Goal: Task Accomplishment & Management: Complete application form

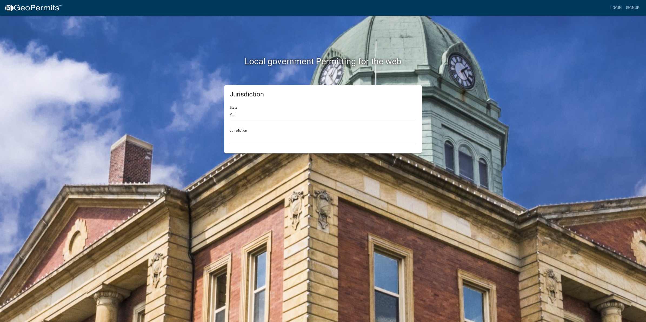
click at [244, 130] on div "Jurisdiction [GEOGRAPHIC_DATA], [US_STATE] [GEOGRAPHIC_DATA], [US_STATE][PERSON…" at bounding box center [323, 134] width 187 height 19
click at [248, 138] on select "[GEOGRAPHIC_DATA], [US_STATE] [GEOGRAPHIC_DATA], [US_STATE][PERSON_NAME][GEOGRA…" at bounding box center [323, 137] width 187 height 11
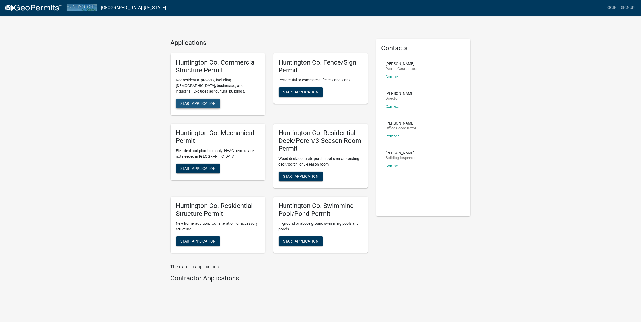
click at [197, 102] on span "Start Application" at bounding box center [197, 103] width 35 height 4
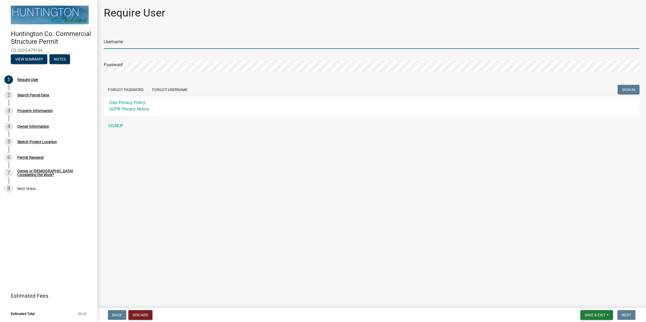
type input "csorg123"
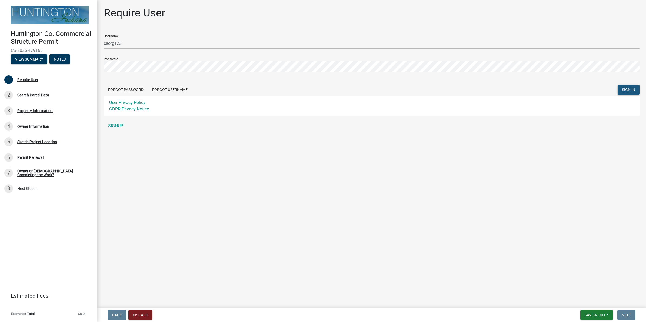
click at [626, 88] on span "SIGN IN" at bounding box center [628, 89] width 13 height 4
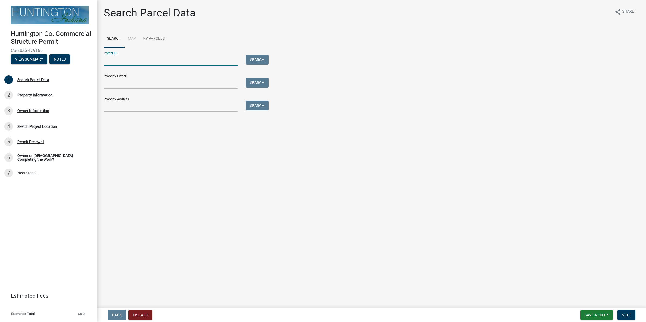
click at [124, 63] on input "Parcel ID:" at bounding box center [171, 60] width 134 height 11
click at [156, 113] on div "Search Parcel Data share Share Search Map My Parcels Parcel ID: Search Property…" at bounding box center [372, 61] width 544 height 110
click at [149, 108] on input "Property Address:" at bounding box center [171, 106] width 134 height 11
type input "[STREET_ADDRESS][PERSON_NAME]"
type input "[PERSON_NAME] [PERSON_NAME]"
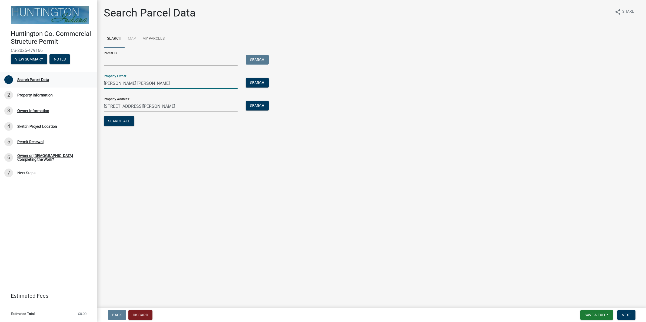
drag, startPoint x: 167, startPoint y: 85, endPoint x: 72, endPoint y: 81, distance: 94.8
click at [72, 81] on div "Huntington Co. Commercial Structure Permit CS-2025-479166 View Summary Notes 1 …" at bounding box center [323, 161] width 646 height 322
click at [256, 107] on button "Search" at bounding box center [257, 106] width 23 height 10
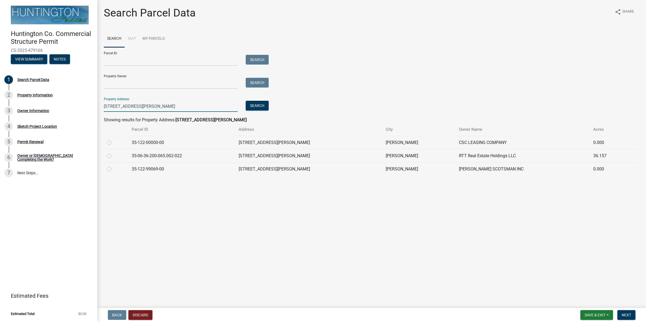
click at [118, 108] on input "[STREET_ADDRESS][PERSON_NAME]" at bounding box center [171, 106] width 134 height 11
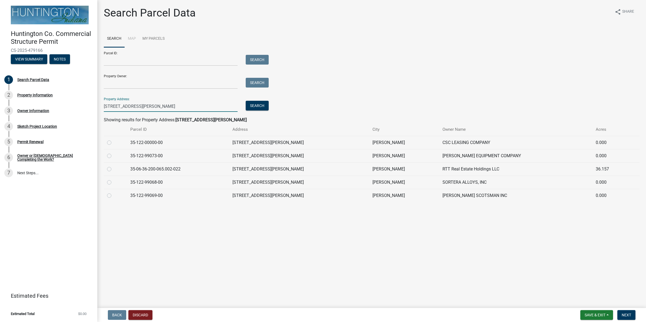
type input "[STREET_ADDRESS][PERSON_NAME]"
click at [107, 183] on td at bounding box center [115, 182] width 23 height 13
click at [114, 179] on label at bounding box center [114, 179] width 0 height 0
click at [114, 183] on input "radio" at bounding box center [116, 181] width 4 height 4
radio input "true"
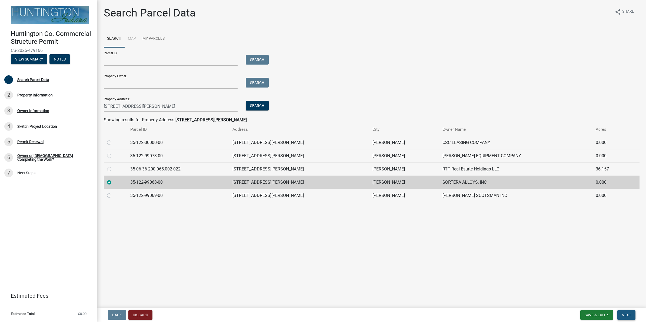
click at [631, 317] on span "Next" at bounding box center [626, 315] width 9 height 4
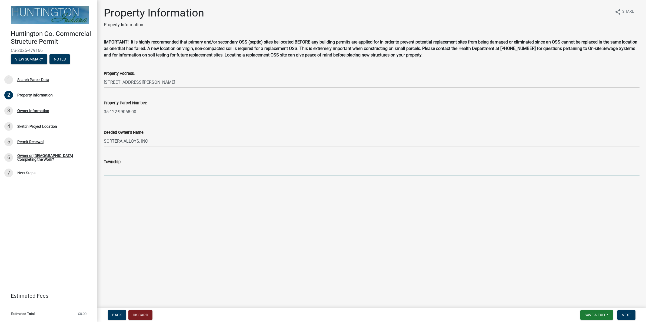
click at [128, 174] on input "Township:" at bounding box center [372, 170] width 536 height 11
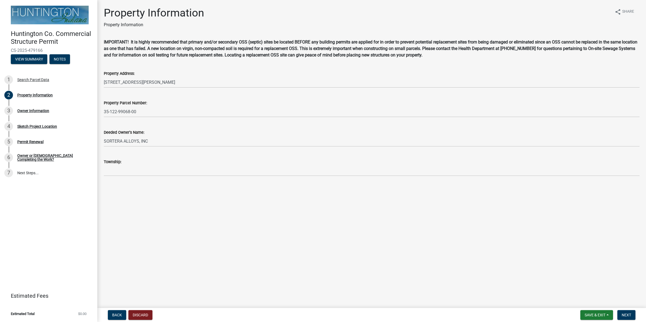
click at [200, 207] on main "Property Information Property Information share Share IMPORTANT! It is highly r…" at bounding box center [371, 153] width 549 height 306
click at [625, 312] on button "Next" at bounding box center [627, 316] width 18 height 10
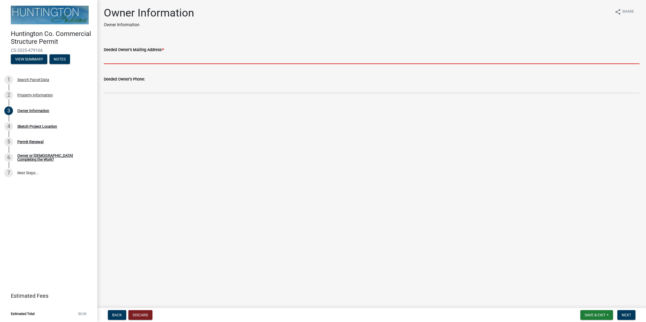
click at [136, 64] on input "Deeded Owner's Mailing Address: *" at bounding box center [372, 58] width 536 height 11
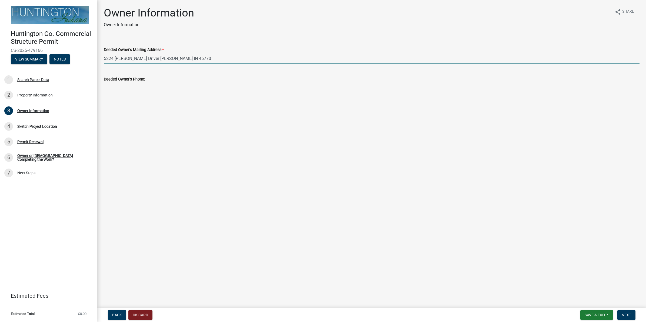
type input "5224 [PERSON_NAME] Driver [PERSON_NAME] IN 46770"
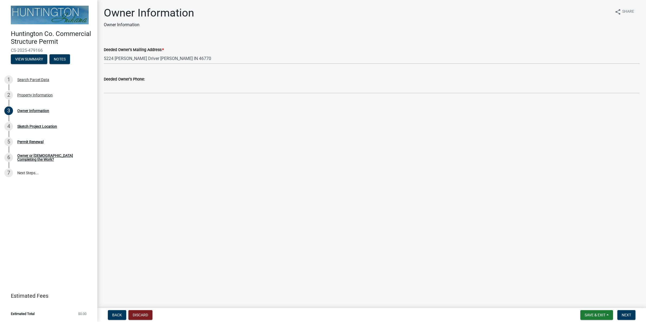
drag, startPoint x: 275, startPoint y: 257, endPoint x: 207, endPoint y: 165, distance: 113.9
click at [272, 256] on main "Owner Information Owner Information share Share Deeded Owner's Mailing Address:…" at bounding box center [371, 153] width 549 height 306
click at [146, 96] on wm-data-entity-input "Deeded Owner's Phone:" at bounding box center [372, 82] width 536 height 29
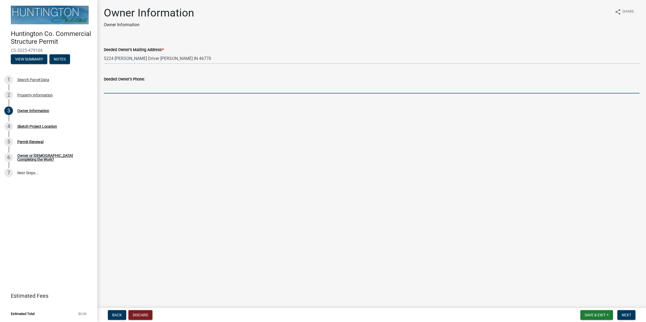
click at [134, 90] on input "Deeded Owner's Phone:" at bounding box center [372, 88] width 536 height 11
type input "2602247688"
click at [632, 314] on button "Next" at bounding box center [627, 316] width 18 height 10
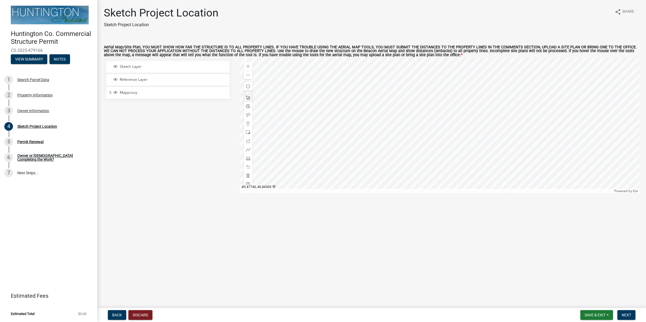
click at [441, 120] on div at bounding box center [440, 125] width 400 height 135
click at [306, 124] on div at bounding box center [440, 125] width 400 height 135
click at [302, 107] on div at bounding box center [440, 125] width 400 height 135
click at [264, 84] on div at bounding box center [440, 125] width 400 height 135
click at [274, 81] on div at bounding box center [440, 125] width 400 height 135
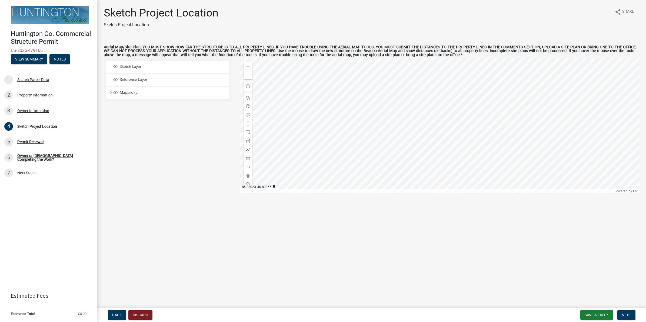
click at [328, 90] on div at bounding box center [440, 125] width 400 height 135
click at [362, 128] on div at bounding box center [440, 125] width 400 height 135
click at [246, 66] on span at bounding box center [248, 66] width 4 height 4
click at [352, 154] on div at bounding box center [440, 125] width 400 height 135
click at [245, 68] on div "Zoom in" at bounding box center [248, 66] width 9 height 9
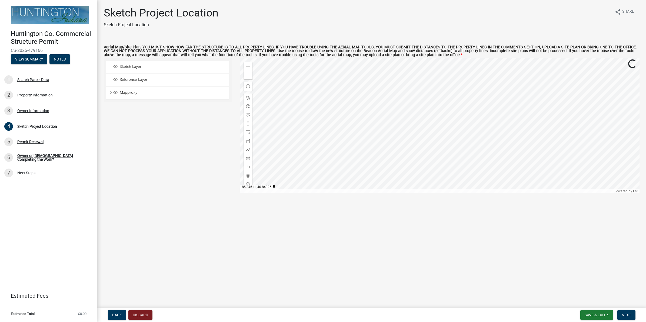
click at [356, 117] on div at bounding box center [440, 125] width 400 height 135
click at [248, 67] on span at bounding box center [248, 66] width 4 height 4
click at [356, 95] on div at bounding box center [440, 125] width 400 height 135
click at [248, 68] on span at bounding box center [248, 66] width 4 height 4
click at [455, 77] on div at bounding box center [440, 125] width 400 height 135
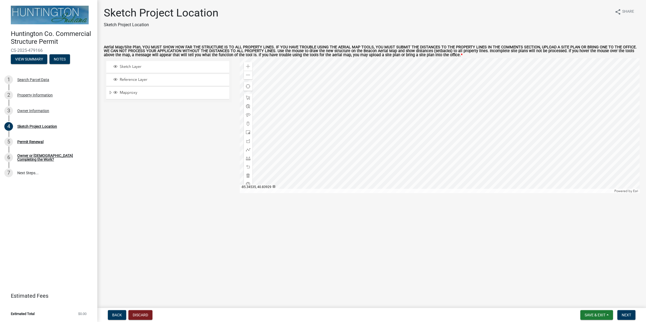
click at [407, 129] on div at bounding box center [440, 125] width 400 height 135
click at [378, 133] on div at bounding box center [440, 125] width 400 height 135
click at [365, 110] on div at bounding box center [440, 125] width 400 height 135
click at [249, 133] on span at bounding box center [248, 132] width 4 height 4
click at [375, 117] on div at bounding box center [440, 125] width 400 height 135
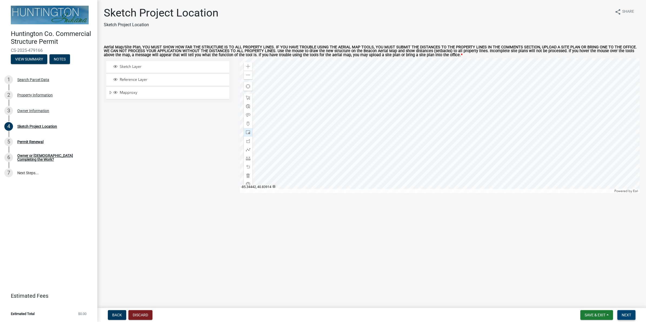
click at [624, 313] on button "Next" at bounding box center [627, 316] width 18 height 10
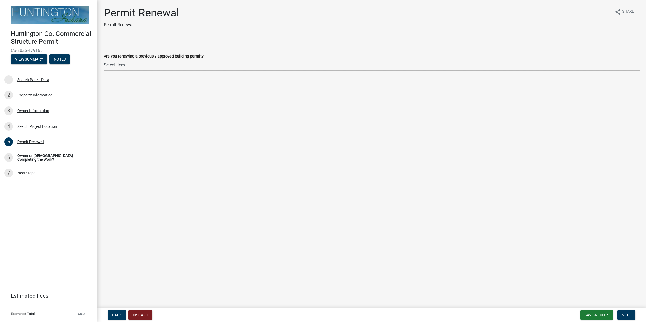
click at [131, 70] on select "Select Item... Yes No" at bounding box center [372, 65] width 536 height 11
click at [104, 60] on select "Select Item... Yes No" at bounding box center [372, 65] width 536 height 11
select select "97e125b5-97e1-4674-8df5-e9a4fca85b10"
click at [629, 314] on span "Next" at bounding box center [626, 315] width 9 height 4
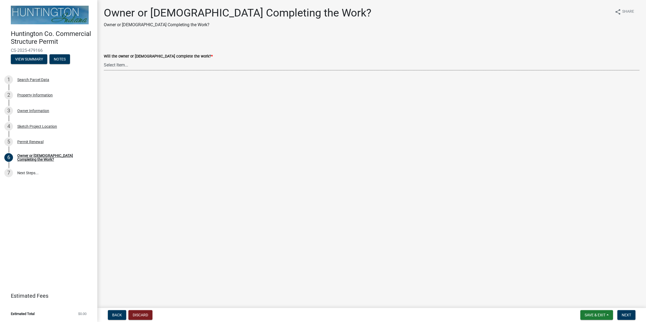
click at [118, 64] on select "Select Item... owner contractor" at bounding box center [372, 65] width 536 height 11
click at [104, 60] on select "Select Item... owner contractor" at bounding box center [372, 65] width 536 height 11
select select "f9de5679-cbe1-4884-8410-220f7e056f30"
click at [626, 315] on span "Next" at bounding box center [626, 315] width 9 height 4
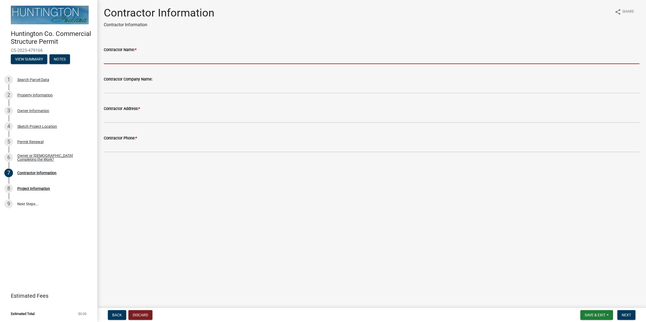
click at [146, 62] on input "Contractor Name: *" at bounding box center [372, 58] width 536 height 11
type input "J"
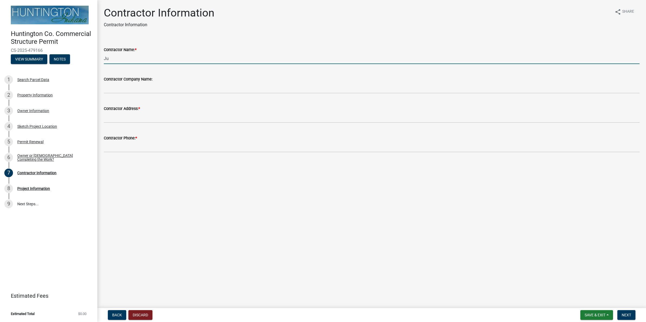
type input "J"
type input "Huntington Asphalt"
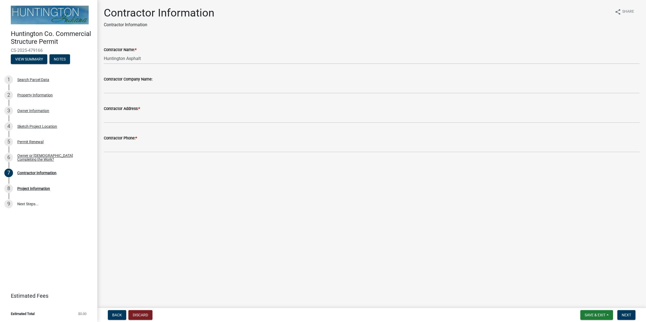
click at [122, 103] on div "Contractor Address: *" at bounding box center [372, 110] width 536 height 25
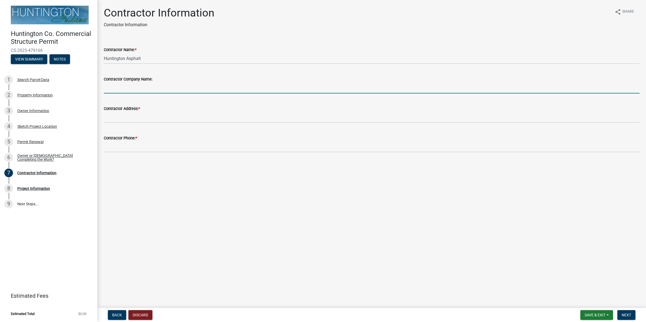
click at [126, 92] on input "Contractor Company Name:" at bounding box center [372, 88] width 536 height 11
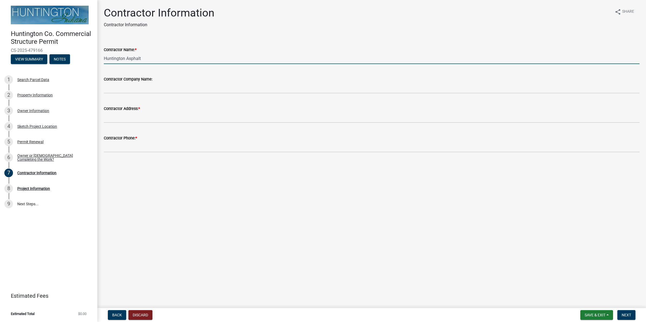
drag, startPoint x: 145, startPoint y: 58, endPoint x: 92, endPoint y: 59, distance: 52.7
click at [92, 59] on div "Huntington Co. Commercial Structure Permit CS-2025-479166 View Summary Notes 1 …" at bounding box center [323, 161] width 646 height 322
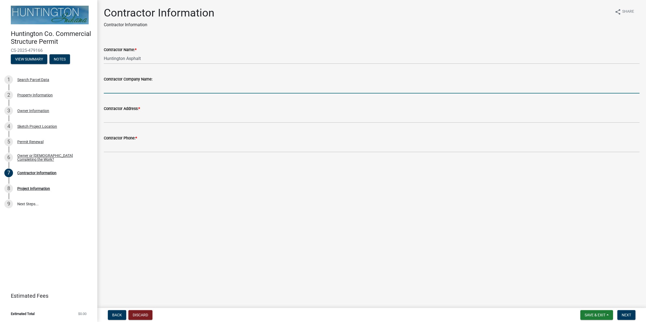
click at [116, 90] on input "Contractor Company Name:" at bounding box center [372, 88] width 536 height 11
paste input "Huntington Asphalt"
type input "Huntington Asphalt"
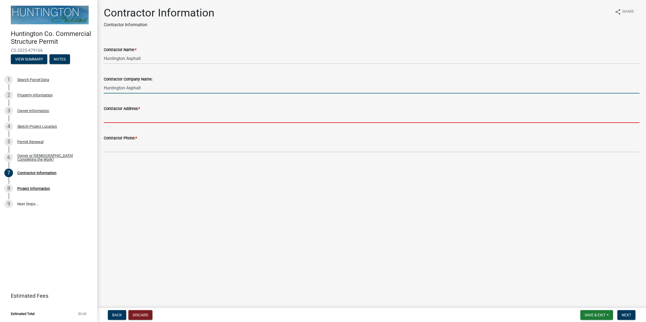
click at [115, 117] on input "Contractor Address: *" at bounding box center [372, 117] width 536 height 11
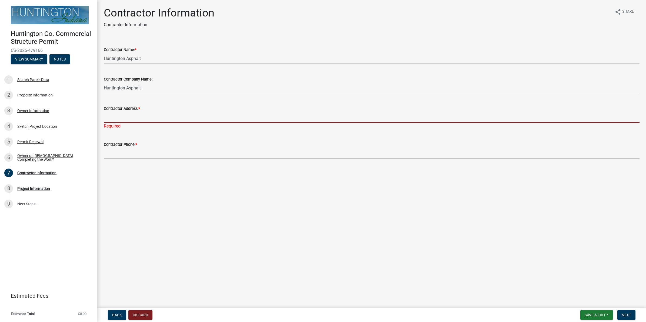
paste input "PO Box 541"
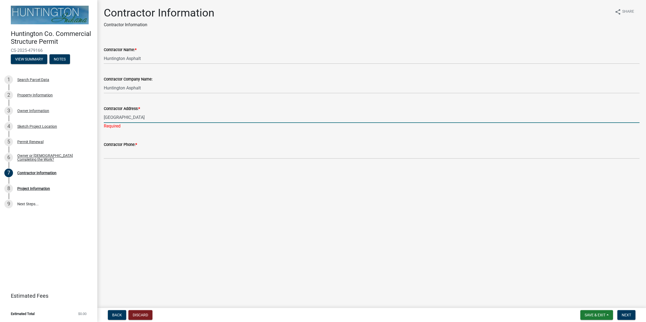
type input "[GEOGRAPHIC_DATA]"
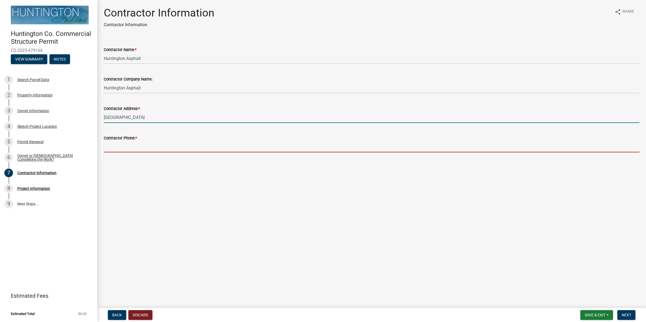
click at [142, 147] on input "Contractor Phone: *" at bounding box center [372, 146] width 536 height 11
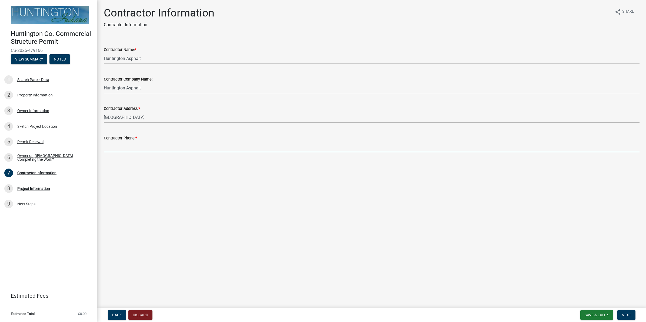
paste input "[PHONE_NUMBER]"
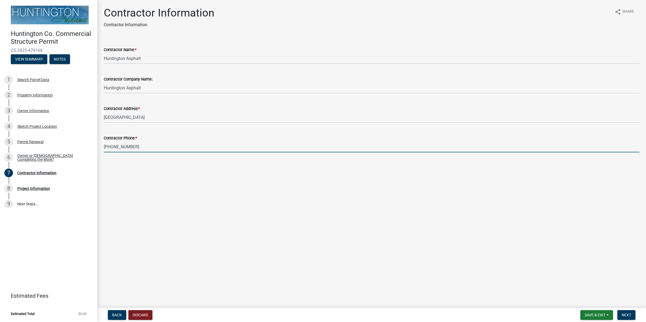
type input "[PHONE_NUMBER]"
click at [239, 183] on main "Contractor Information Contractor Information share Share Contractor Name: * Hu…" at bounding box center [371, 153] width 549 height 306
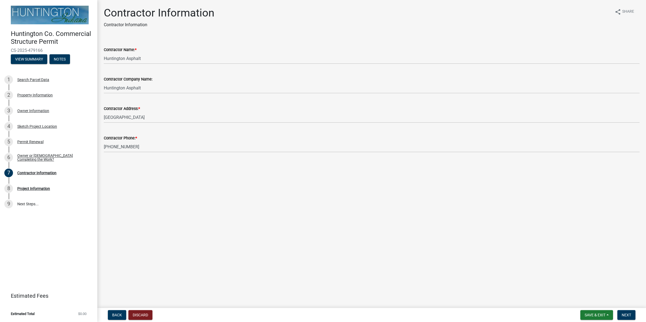
click at [620, 310] on nav "Back Discard Save & Exit Save Save & Exit Next" at bounding box center [371, 315] width 549 height 14
click at [622, 311] on button "Next" at bounding box center [627, 316] width 18 height 10
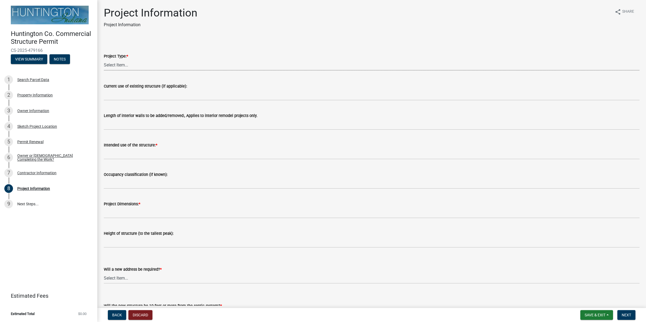
click at [115, 64] on select "Select Item... new primary structure addition to an existing primary structure …" at bounding box center [372, 65] width 536 height 11
click at [104, 60] on select "Select Item... new primary structure addition to an existing primary structure …" at bounding box center [372, 65] width 536 height 11
click at [128, 65] on select "Select Item... new primary structure addition to an existing primary structure …" at bounding box center [372, 65] width 536 height 11
click at [104, 60] on select "Select Item... new primary structure addition to an existing primary structure …" at bounding box center [372, 65] width 536 height 11
select select "90f8dee5-cdc7-49ef-97f1-6e2ebe7f31d4"
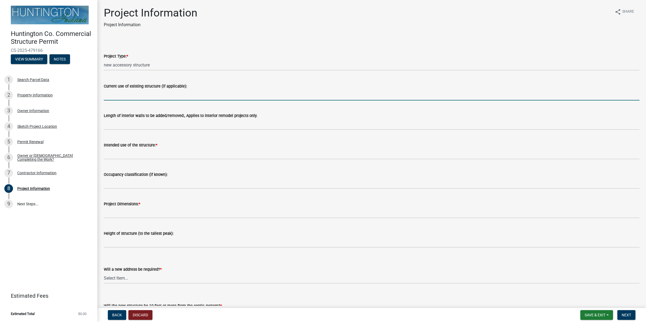
click at [137, 99] on input "Current use of existing structure (if applicable):" at bounding box center [372, 95] width 536 height 11
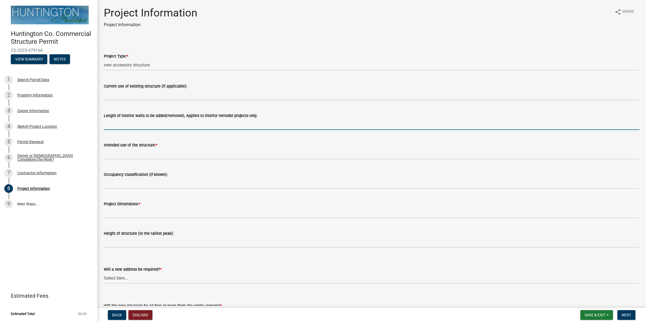
click at [140, 127] on input "Length of interior walls to be added/removed:, Applies to interior remodel proj…" at bounding box center [372, 124] width 536 height 11
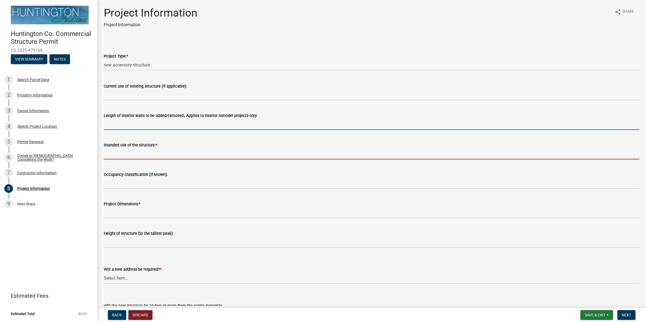
click at [138, 156] on input "Intended use of the structure: *" at bounding box center [372, 154] width 536 height 11
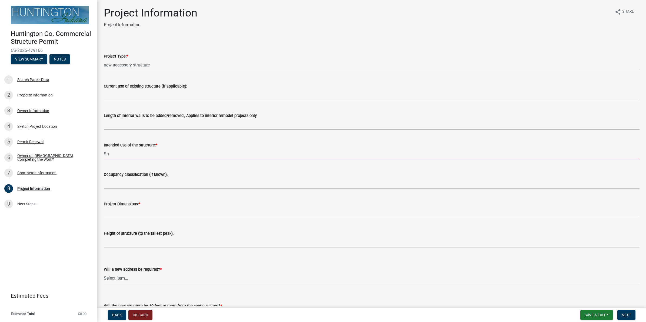
type input "S"
type input "Storage Shed"
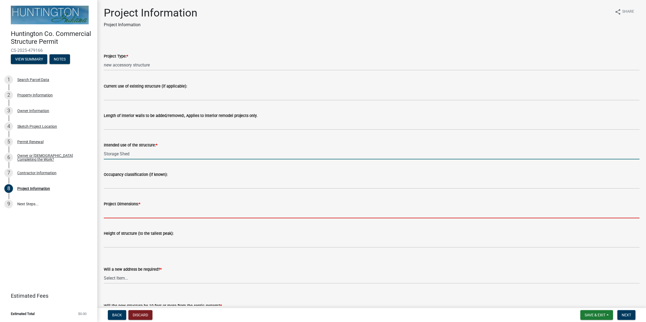
click at [141, 215] on input "Project Dimensions: *" at bounding box center [372, 212] width 536 height 11
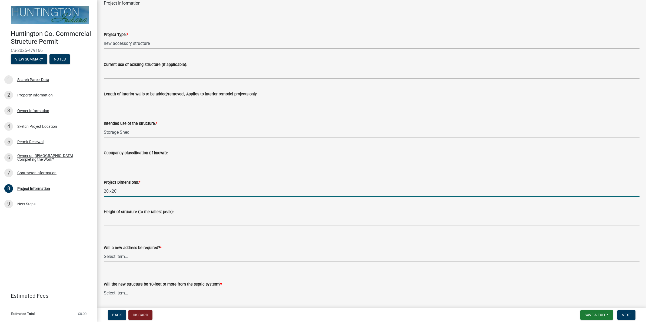
scroll to position [40, 0]
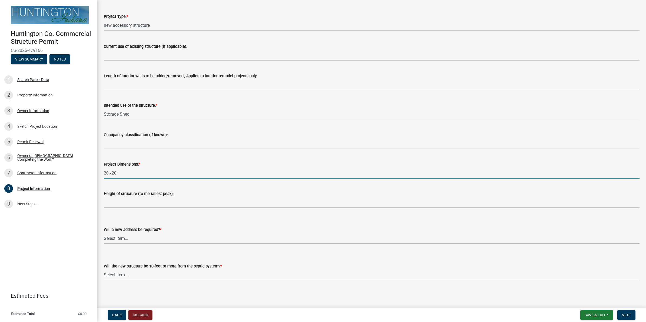
type input "20'x20'"
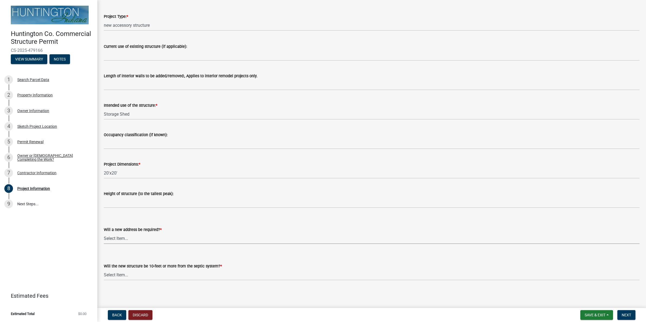
click at [120, 241] on select "Select Item... yes no" at bounding box center [372, 238] width 536 height 11
click at [104, 233] on select "Select Item... yes no" at bounding box center [372, 238] width 536 height 11
select select "2817d3a3-d629-48c9-96d6-3b67e9964fa7"
click at [124, 275] on select "Select Item... Yes No (Health Dept. approval needed) NA" at bounding box center [372, 275] width 536 height 11
click at [104, 270] on select "Select Item... Yes No (Health Dept. approval needed) NA" at bounding box center [372, 275] width 536 height 11
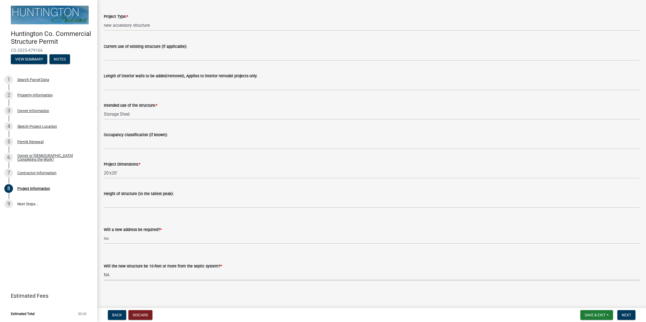
select select "f1f7dfe8-c2c7-4ad3-b004-570cfea87f6a"
click at [163, 232] on div "Will a new address be required? *" at bounding box center [372, 230] width 536 height 6
click at [128, 274] on select "Select Item... Yes No (Health Dept. approval needed) NA" at bounding box center [372, 275] width 536 height 11
click at [135, 242] on select "Select Item... yes no" at bounding box center [372, 238] width 536 height 11
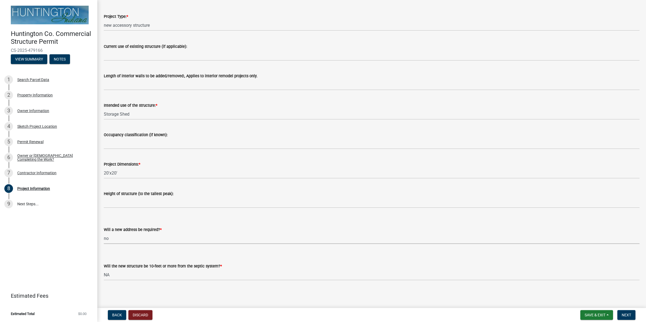
click at [134, 244] on select "Select Item... yes no" at bounding box center [372, 238] width 536 height 11
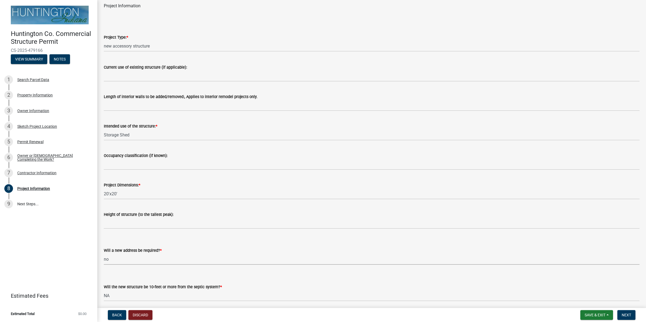
scroll to position [0, 0]
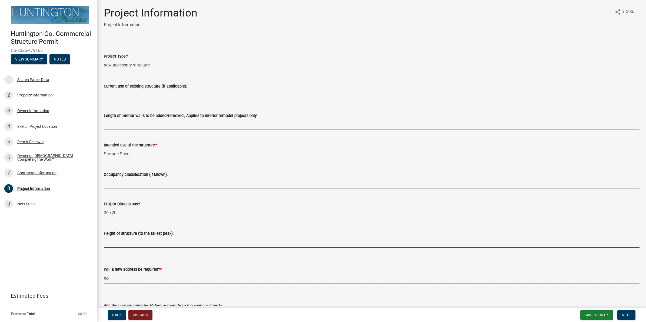
click at [108, 243] on input "Height of structure (to the tallest peak):" at bounding box center [372, 242] width 536 height 11
type input "10'"
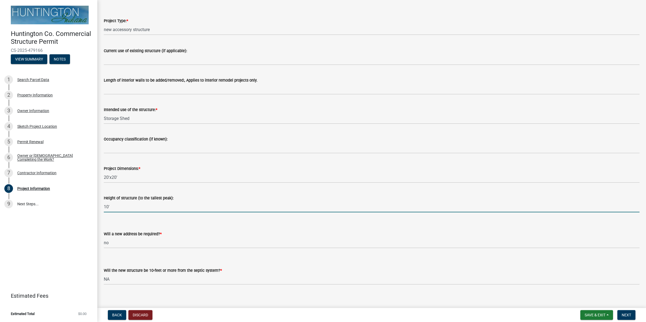
scroll to position [40, 0]
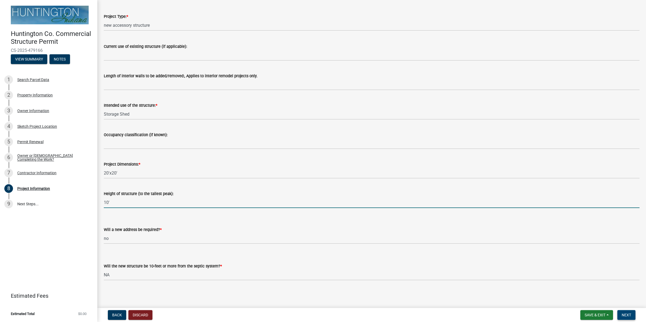
click at [631, 316] on span "Next" at bounding box center [626, 315] width 9 height 4
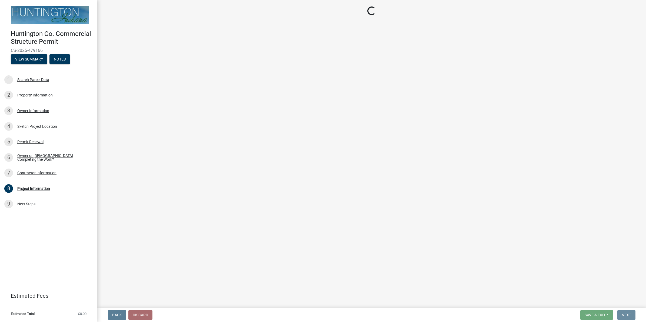
scroll to position [0, 0]
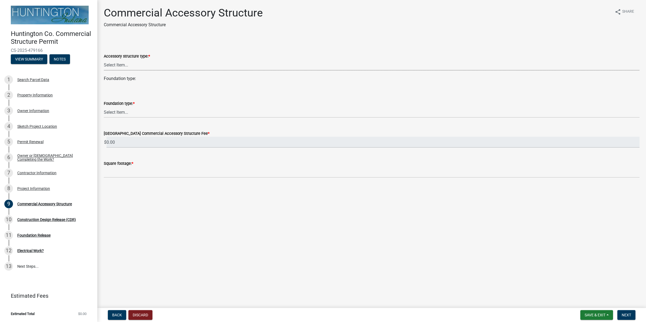
click at [134, 62] on select "Select Item... Detached Garage [GEOGRAPHIC_DATA]/Yard Barn Carport Gazebo Pergo…" at bounding box center [372, 65] width 536 height 11
click at [104, 60] on select "Select Item... Detached Garage [GEOGRAPHIC_DATA]/Yard Barn Carport Gazebo Pergo…" at bounding box center [372, 65] width 536 height 11
select select "8b0f0e50-ed45-4cd7-9242-174a9e28f5a1"
click at [127, 84] on wm-data-entity-input "Foundation type:" at bounding box center [372, 80] width 536 height 11
click at [123, 115] on select "Select Item... Footings (minimum 36" frost depth) Post-holes (42" depth with 6"…" at bounding box center [372, 112] width 536 height 11
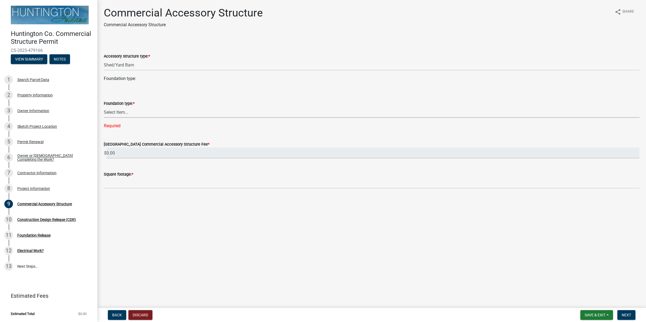
click at [127, 114] on select "Select Item... Footings (minimum 36" frost depth) Post-holes (42" depth with 6"…" at bounding box center [372, 112] width 536 height 11
click at [104, 107] on select "Select Item... Footings (minimum 36" frost depth) Post-holes (42" depth with 6"…" at bounding box center [372, 112] width 536 height 11
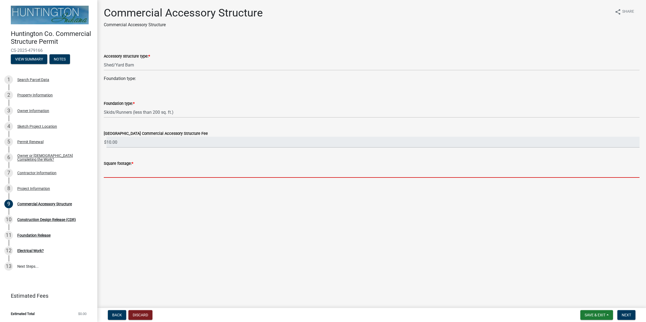
click at [120, 173] on input "text" at bounding box center [372, 172] width 536 height 11
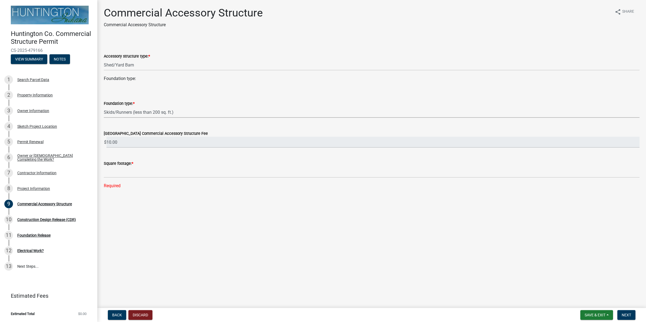
click at [158, 110] on select "Select Item... Footings (minimum 36" frost depth) Post-holes (42" depth with 6"…" at bounding box center [372, 112] width 536 height 11
click at [104, 107] on select "Select Item... Footings (minimum 36" frost depth) Post-holes (42" depth with 6"…" at bounding box center [372, 112] width 536 height 11
select select "5a37a897-769c-421b-87e8-19544b6d7a1e"
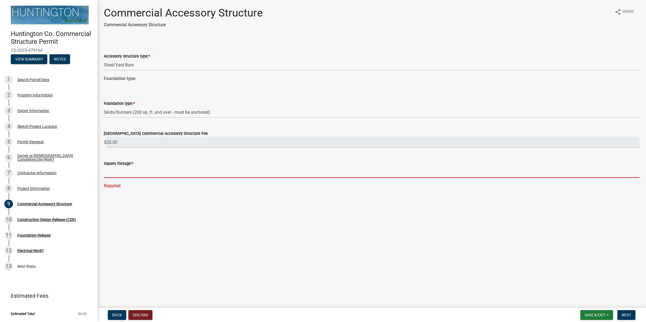
click at [134, 177] on input "text" at bounding box center [372, 172] width 536 height 11
click at [132, 173] on input "text" at bounding box center [372, 172] width 536 height 11
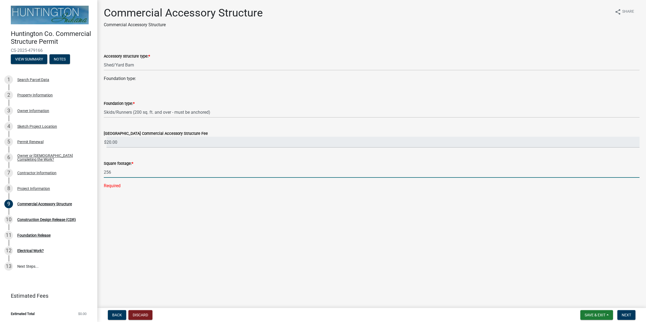
type input "256"
drag, startPoint x: 225, startPoint y: 182, endPoint x: 230, endPoint y: 182, distance: 4.6
click at [229, 182] on wm-data-entity-input "Square footage: * 256 Required" at bounding box center [372, 173] width 536 height 41
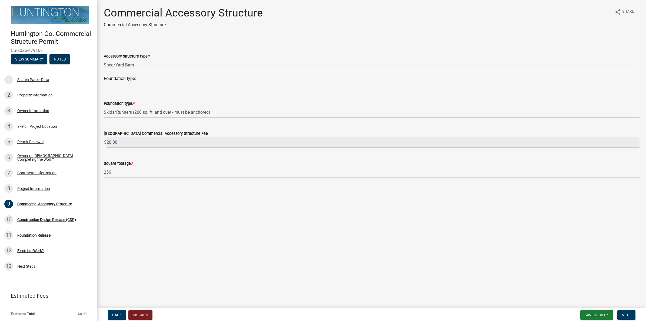
click at [636, 314] on form "Save & Exit Save Save & Exit Next" at bounding box center [609, 316] width 60 height 10
click at [625, 315] on span "Next" at bounding box center [626, 315] width 9 height 4
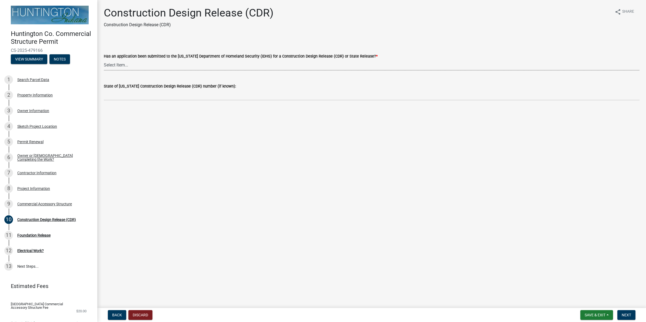
click at [139, 67] on select "Select Item... Yes No" at bounding box center [372, 65] width 536 height 11
click at [104, 60] on select "Select Item... Yes No" at bounding box center [372, 65] width 536 height 11
select select "012a2314-9ca4-477e-99cd-0d5d6cae452d"
click at [634, 320] on button "Next" at bounding box center [627, 316] width 18 height 10
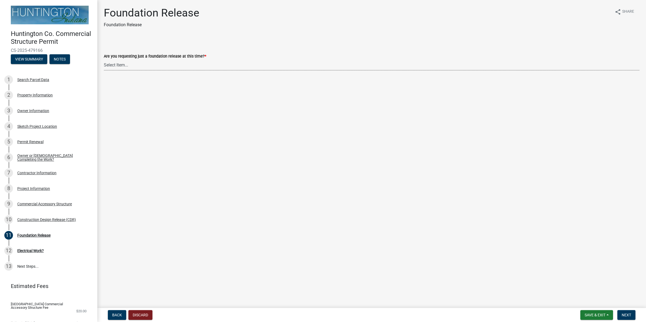
click at [115, 65] on select "Select Item... Yes No" at bounding box center [372, 65] width 536 height 11
drag, startPoint x: 115, startPoint y: 68, endPoint x: 120, endPoint y: 64, distance: 6.8
click at [116, 65] on select "Select Item... Yes No" at bounding box center [372, 65] width 536 height 11
click at [137, 68] on select "Select Item... Yes No" at bounding box center [372, 65] width 536 height 11
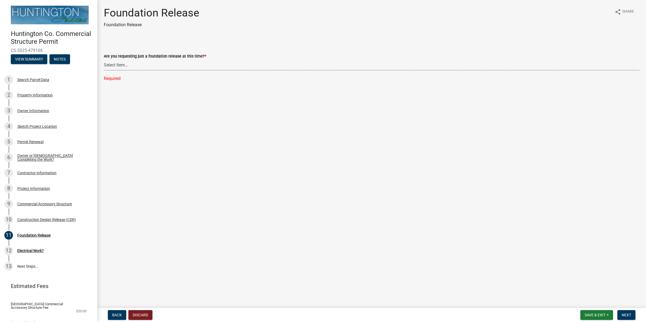
click at [142, 65] on select "Select Item... Yes No" at bounding box center [372, 65] width 536 height 11
click at [104, 60] on select "Select Item... Yes No" at bounding box center [372, 65] width 536 height 11
select select "b54fc08c-a18e-4677-a0aa-c924f30662d4"
click at [627, 317] on span "Next" at bounding box center [626, 315] width 9 height 4
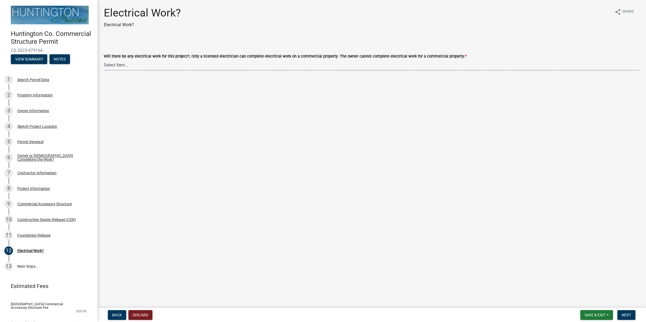
click at [154, 65] on select "Select Item... yes no" at bounding box center [372, 65] width 536 height 11
click at [104, 60] on select "Select Item... yes no" at bounding box center [372, 65] width 536 height 11
select select "ac6ac60b-d6ec-4b4d-8154-b2aa8a441272"
click at [629, 315] on span "Next" at bounding box center [626, 315] width 9 height 4
click at [141, 71] on wm-data-entity-input "Will there be any plumbing completed with the project?, Only a licensed plumber…" at bounding box center [372, 57] width 536 height 37
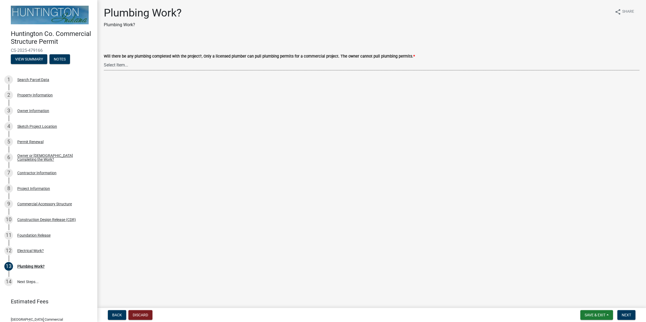
click at [140, 64] on select "Select Item... yes no" at bounding box center [372, 65] width 536 height 11
click at [104, 60] on select "Select Item... yes no" at bounding box center [372, 65] width 536 height 11
select select "64dbf000-c140-4b43-913e-451fbc997564"
click at [625, 311] on button "Next" at bounding box center [627, 316] width 18 height 10
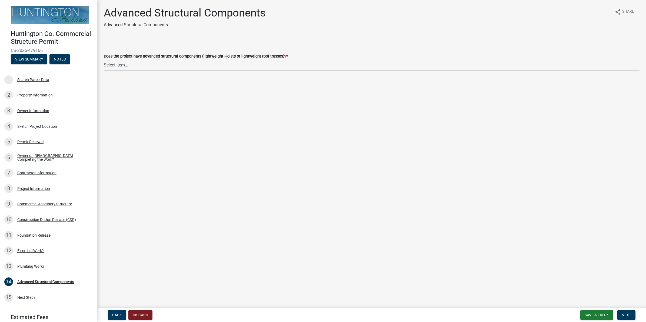
click at [161, 67] on select "Select Item... Yes No" at bounding box center [372, 65] width 536 height 11
click at [104, 60] on select "Select Item... Yes No" at bounding box center [372, 65] width 536 height 11
select select "effa7f85-e56d-4a10-ae6e-beb7be731e4c"
click at [624, 311] on button "Next" at bounding box center [627, 316] width 18 height 10
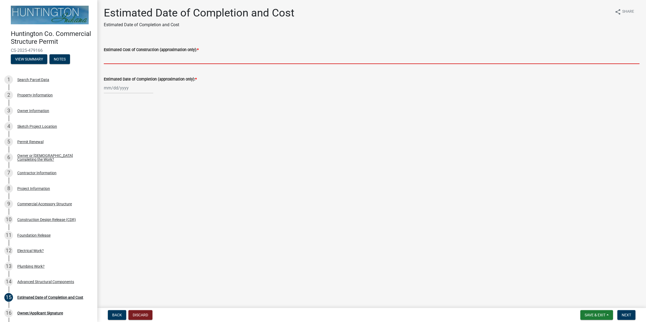
click at [127, 62] on input "Estimated Cost of Construction (approximation only): *" at bounding box center [372, 58] width 536 height 11
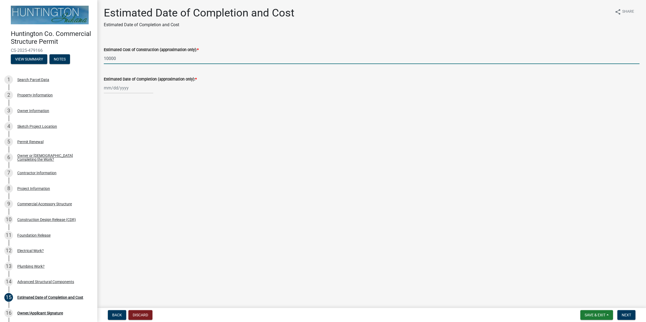
type input "10000"
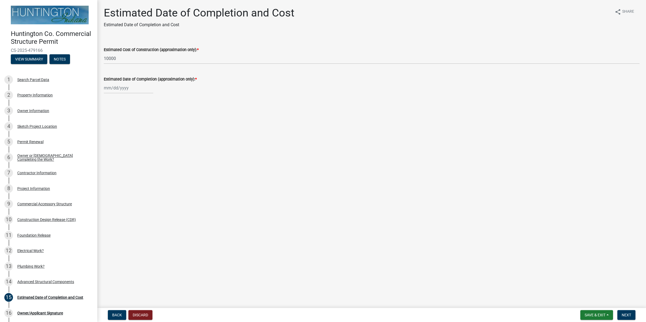
drag, startPoint x: 117, startPoint y: 81, endPoint x: 117, endPoint y: 85, distance: 4.1
click at [117, 85] on div "Estimated Date of Completion (approximation only): *" at bounding box center [372, 80] width 536 height 25
click at [118, 91] on div at bounding box center [129, 88] width 50 height 11
select select "9"
select select "2025"
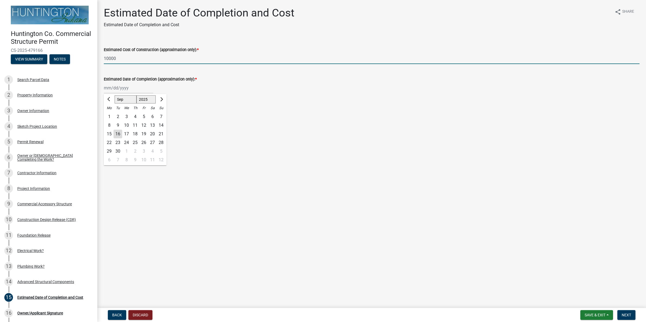
click at [110, 58] on input "10000" at bounding box center [372, 58] width 536 height 11
click at [104, 57] on input "10,000" at bounding box center [372, 58] width 536 height 11
drag, startPoint x: 123, startPoint y: 58, endPoint x: 109, endPoint y: 60, distance: 14.7
click at [109, 60] on input "$10,000" at bounding box center [372, 58] width 536 height 11
type input "$12,000"
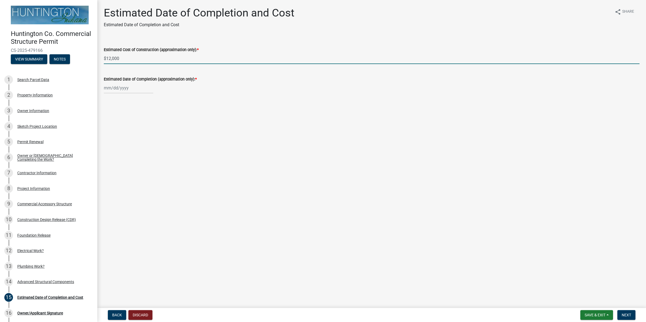
select select "9"
select select "2025"
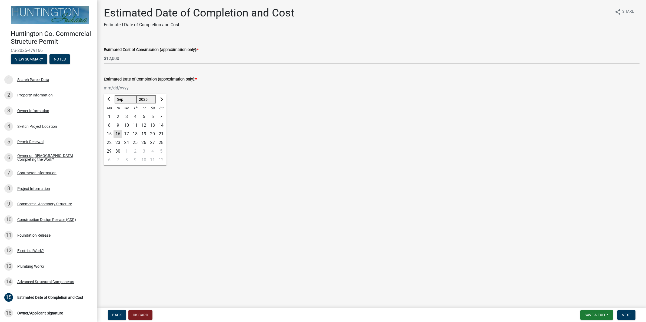
drag, startPoint x: 133, startPoint y: 91, endPoint x: 116, endPoint y: 87, distance: 16.6
click at [116, 87] on input "Estimated Date of Completion (approximation only): *" at bounding box center [129, 88] width 50 height 11
click at [162, 99] on span "Next month" at bounding box center [161, 99] width 4 height 4
select select "10"
click at [142, 149] on div "31" at bounding box center [144, 151] width 9 height 9
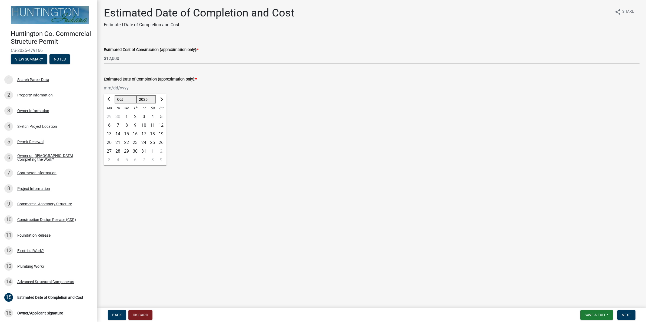
type input "[DATE]"
click at [186, 131] on main "Estimated Date of Completion and Cost Estimated Date of Completion and Cost sha…" at bounding box center [371, 153] width 549 height 306
click at [135, 89] on div "[DATE]" at bounding box center [129, 88] width 50 height 11
select select "10"
select select "2025"
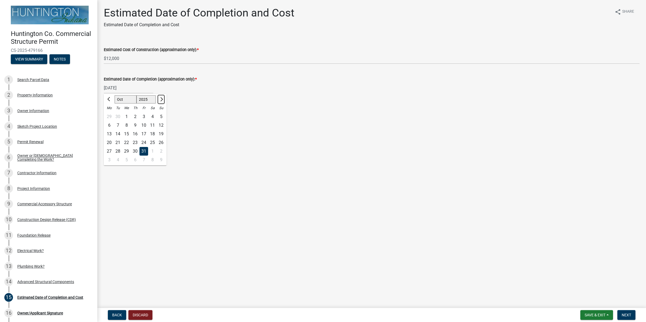
click at [161, 100] on span "Next month" at bounding box center [161, 99] width 4 height 4
select select "11"
click at [223, 103] on div "Estimated Date of Completion and Cost Estimated Date of Completion and Cost sha…" at bounding box center [372, 54] width 544 height 97
click at [627, 312] on button "Next" at bounding box center [627, 316] width 18 height 10
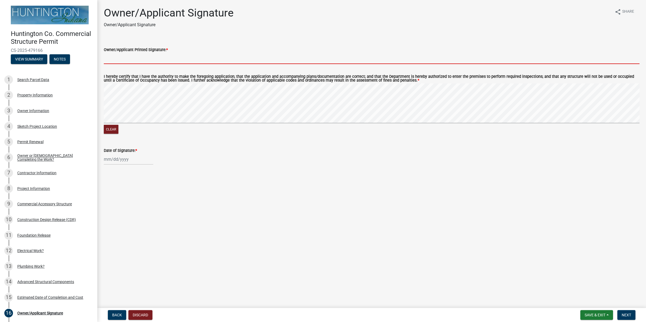
click at [139, 62] on input "Owner/Applicant Printed Signature: *" at bounding box center [372, 58] width 536 height 11
type input "[PERSON_NAME]"
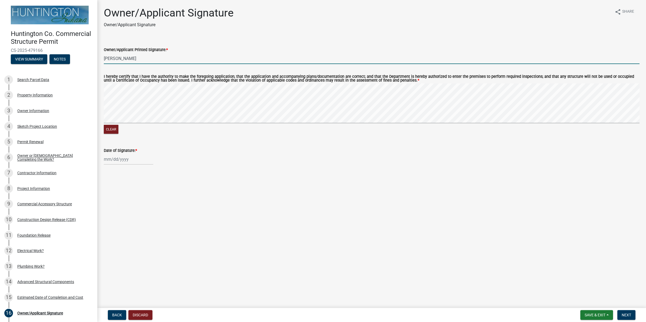
select select "9"
select select "2025"
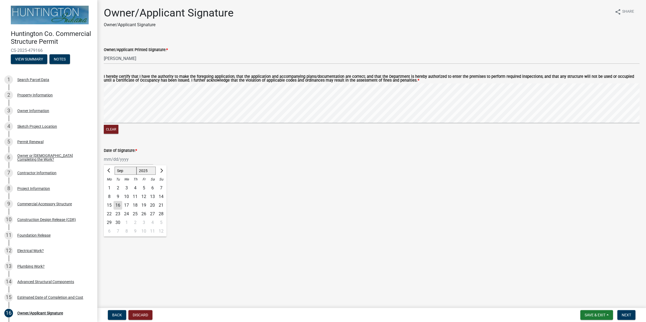
click at [114, 160] on div "[PERSON_NAME] Feb Mar Apr [PERSON_NAME][DATE] Oct Nov [DATE] 1526 1527 1528 152…" at bounding box center [129, 159] width 50 height 11
click at [117, 206] on div "16" at bounding box center [118, 205] width 9 height 9
type input "[DATE]"
click at [625, 317] on span "Next" at bounding box center [626, 315] width 9 height 4
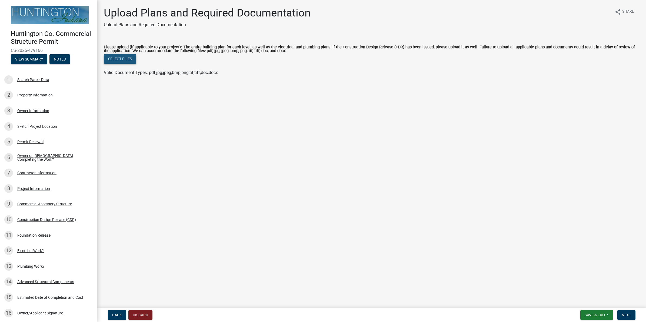
click at [114, 60] on button "Select files" at bounding box center [120, 59] width 32 height 10
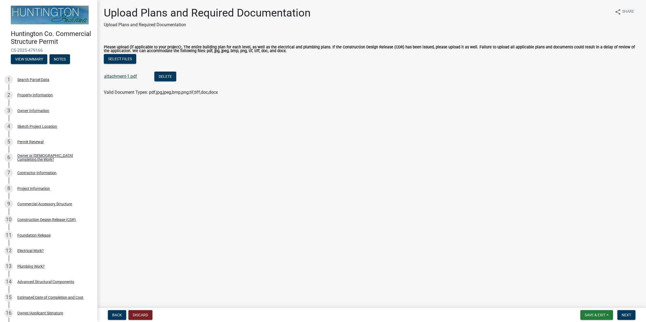
click at [127, 77] on link "attachment-1.pdf" at bounding box center [120, 76] width 33 height 5
click at [625, 315] on span "Next" at bounding box center [626, 315] width 9 height 4
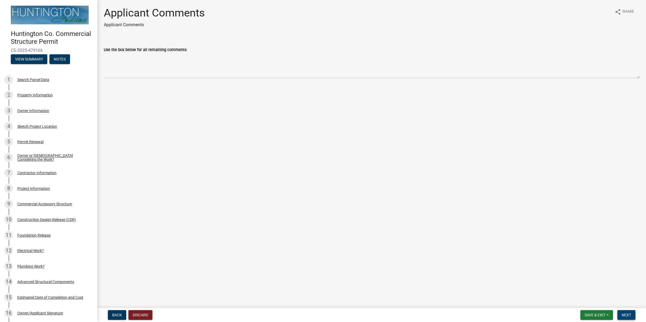
click at [626, 315] on span "Next" at bounding box center [626, 315] width 9 height 4
click at [138, 38] on div "Submit Application Submit Application share Share If all information is correct…" at bounding box center [372, 33] width 544 height 55
click at [105, 19] on div "Submit Application Submit Application" at bounding box center [149, 19] width 91 height 26
click at [117, 26] on p "Submit Application" at bounding box center [149, 25] width 91 height 6
drag, startPoint x: 145, startPoint y: 58, endPoint x: 145, endPoint y: 52, distance: 5.4
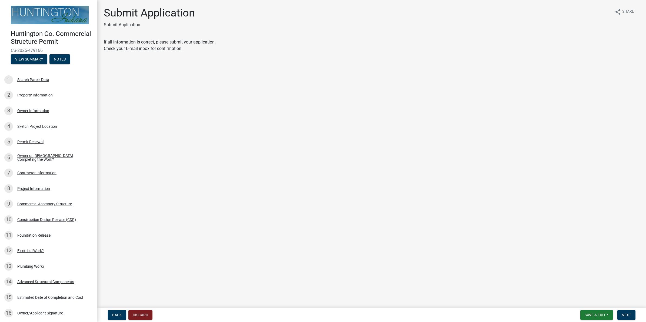
click at [145, 57] on div "Submit Application Submit Application share Share If all information is correct…" at bounding box center [372, 33] width 544 height 55
drag, startPoint x: 144, startPoint y: 51, endPoint x: 229, endPoint y: 81, distance: 90.5
click at [145, 51] on div "If all information is correct, please submit your application. Check your E-mai…" at bounding box center [372, 45] width 536 height 13
click at [633, 319] on button "Next" at bounding box center [627, 316] width 18 height 10
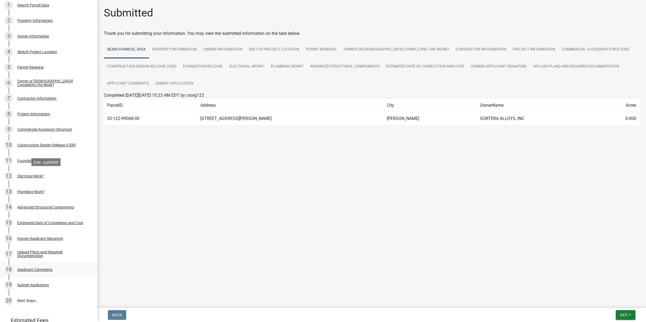
scroll to position [125, 0]
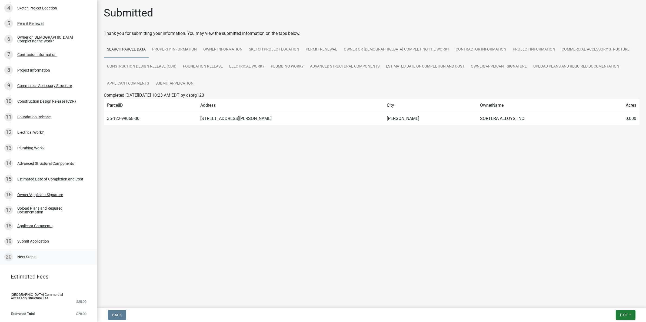
click at [24, 254] on link "20 Next Steps..." at bounding box center [48, 257] width 97 height 16
click at [29, 241] on div "Submit Application" at bounding box center [33, 242] width 32 height 4
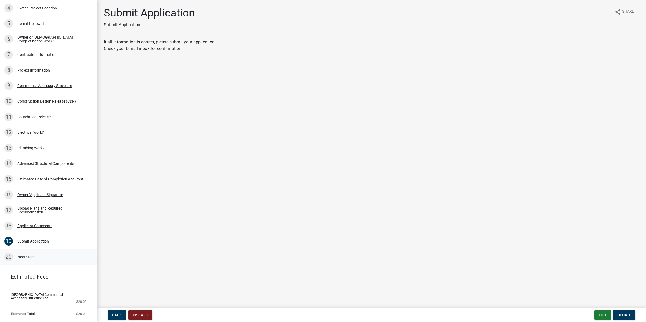
click at [26, 258] on link "20 Next Steps..." at bounding box center [48, 257] width 97 height 16
click at [620, 315] on span "Update" at bounding box center [625, 315] width 14 height 4
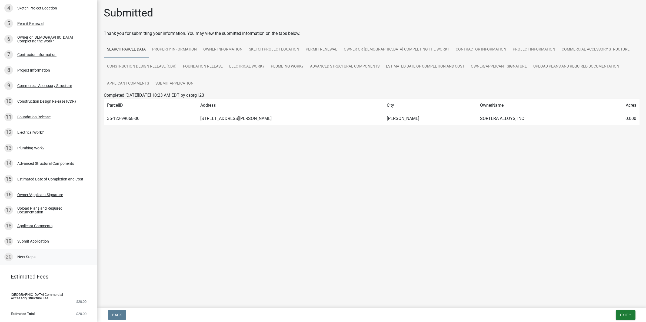
click at [28, 256] on link "20 Next Steps..." at bounding box center [48, 257] width 97 height 16
click at [142, 118] on td "35-122-99068-00" at bounding box center [150, 118] width 93 height 13
click at [629, 315] on button "Exit" at bounding box center [626, 316] width 20 height 10
click at [609, 303] on button "Save & Exit" at bounding box center [614, 301] width 43 height 13
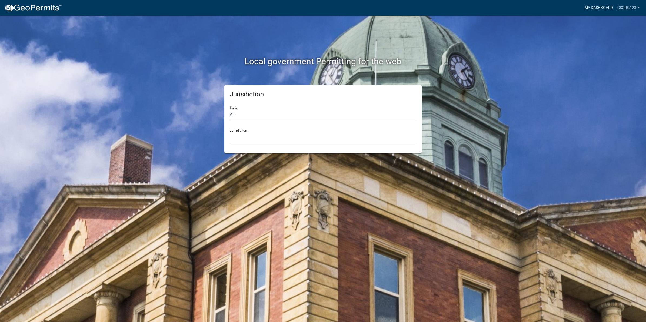
click at [590, 7] on link "My Dashboard" at bounding box center [599, 8] width 33 height 10
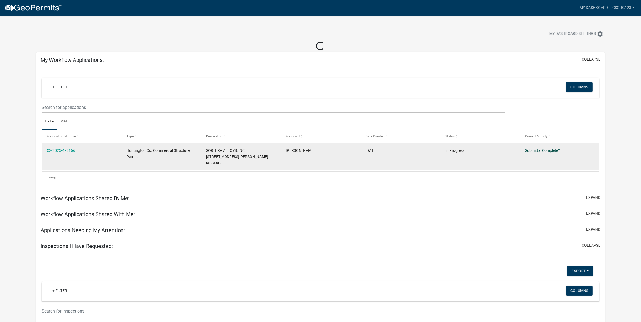
click at [532, 151] on link "Submittal Complete?" at bounding box center [542, 151] width 35 height 4
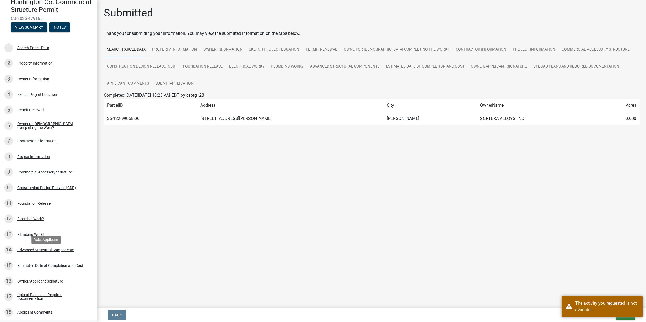
scroll to position [125, 0]
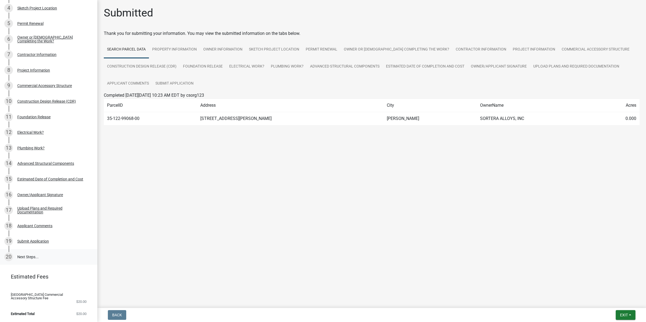
click at [27, 257] on link "20 Next Steps..." at bounding box center [48, 257] width 97 height 16
click at [31, 242] on div "Submit Application" at bounding box center [33, 242] width 32 height 4
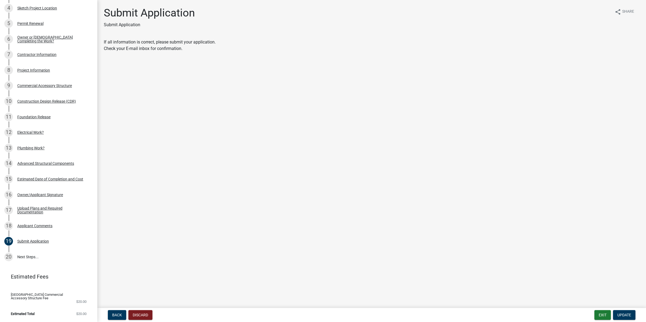
click at [137, 44] on div "If all information is correct, please submit your application. Check your E-mai…" at bounding box center [372, 45] width 536 height 13
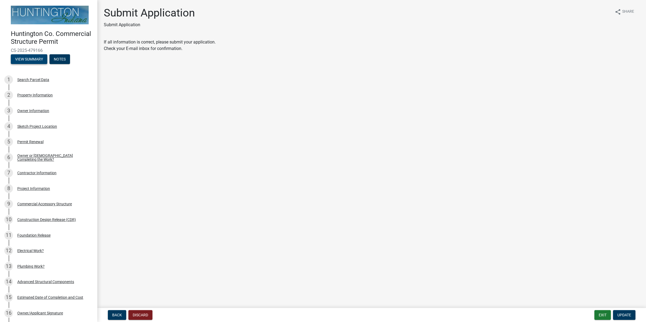
click at [23, 64] on button "View Summary" at bounding box center [29, 59] width 37 height 10
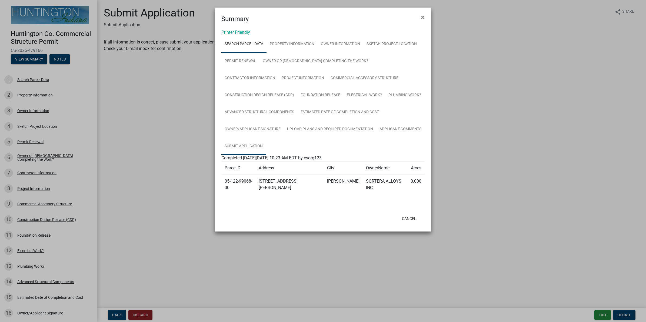
click at [266, 138] on link "Submit Application" at bounding box center [244, 146] width 45 height 17
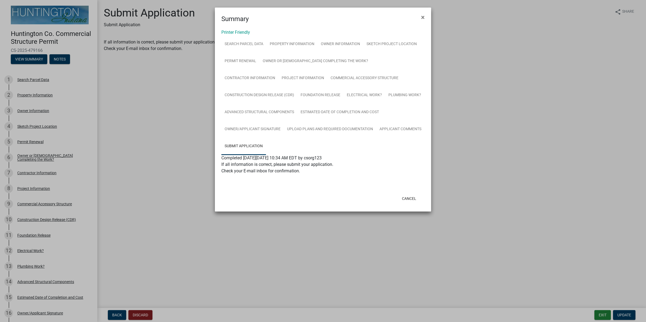
click at [351, 161] on div "If all information is correct, please submit your application. Check your E-mai…" at bounding box center [323, 167] width 203 height 13
click at [266, 138] on link "Submit Application" at bounding box center [244, 146] width 45 height 17
click at [423, 19] on span "×" at bounding box center [423, 18] width 4 height 8
